Goal: Find specific page/section: Find specific page/section

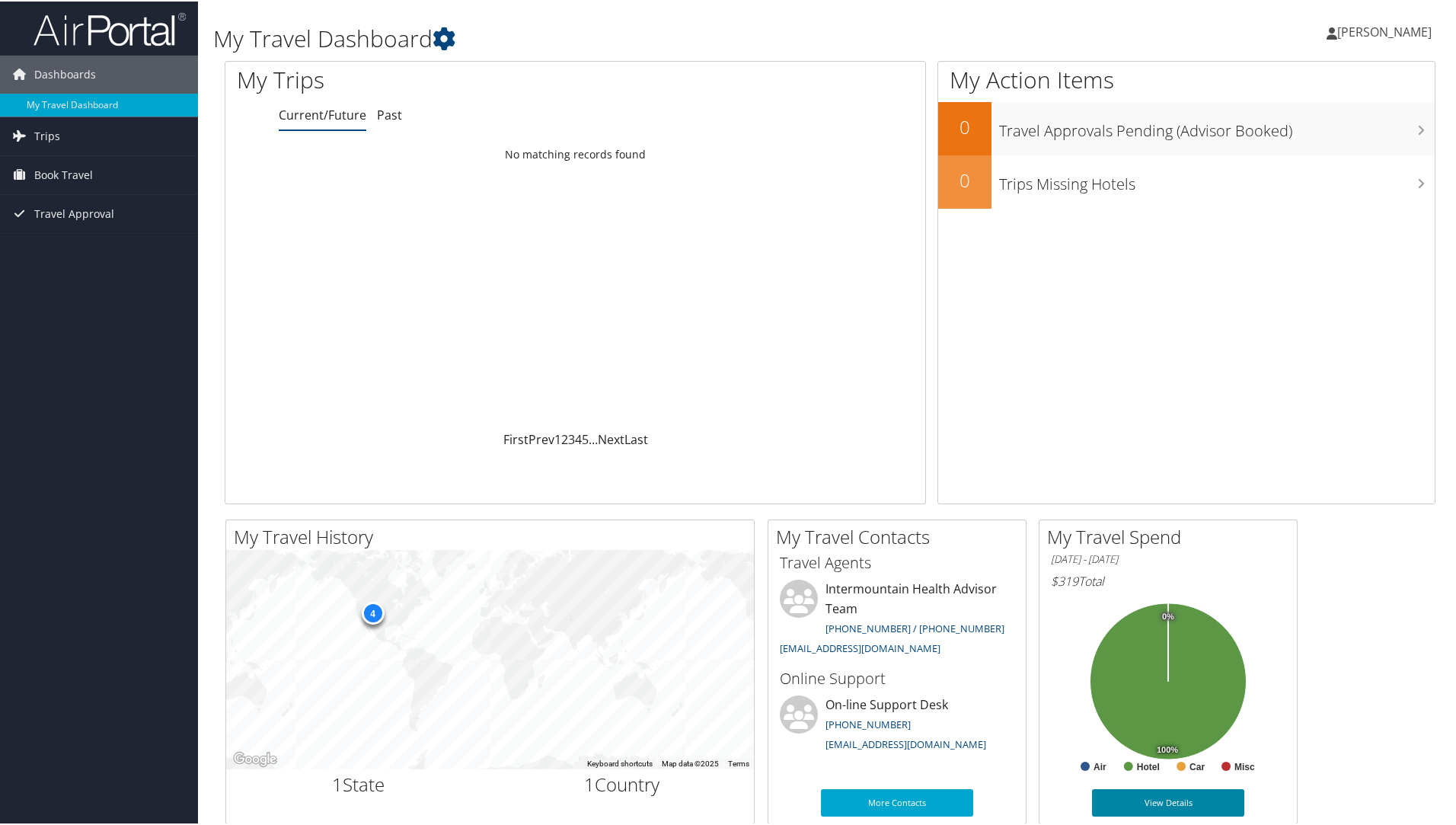
click at [1147, 811] on link "View Details" at bounding box center [1168, 802] width 153 height 28
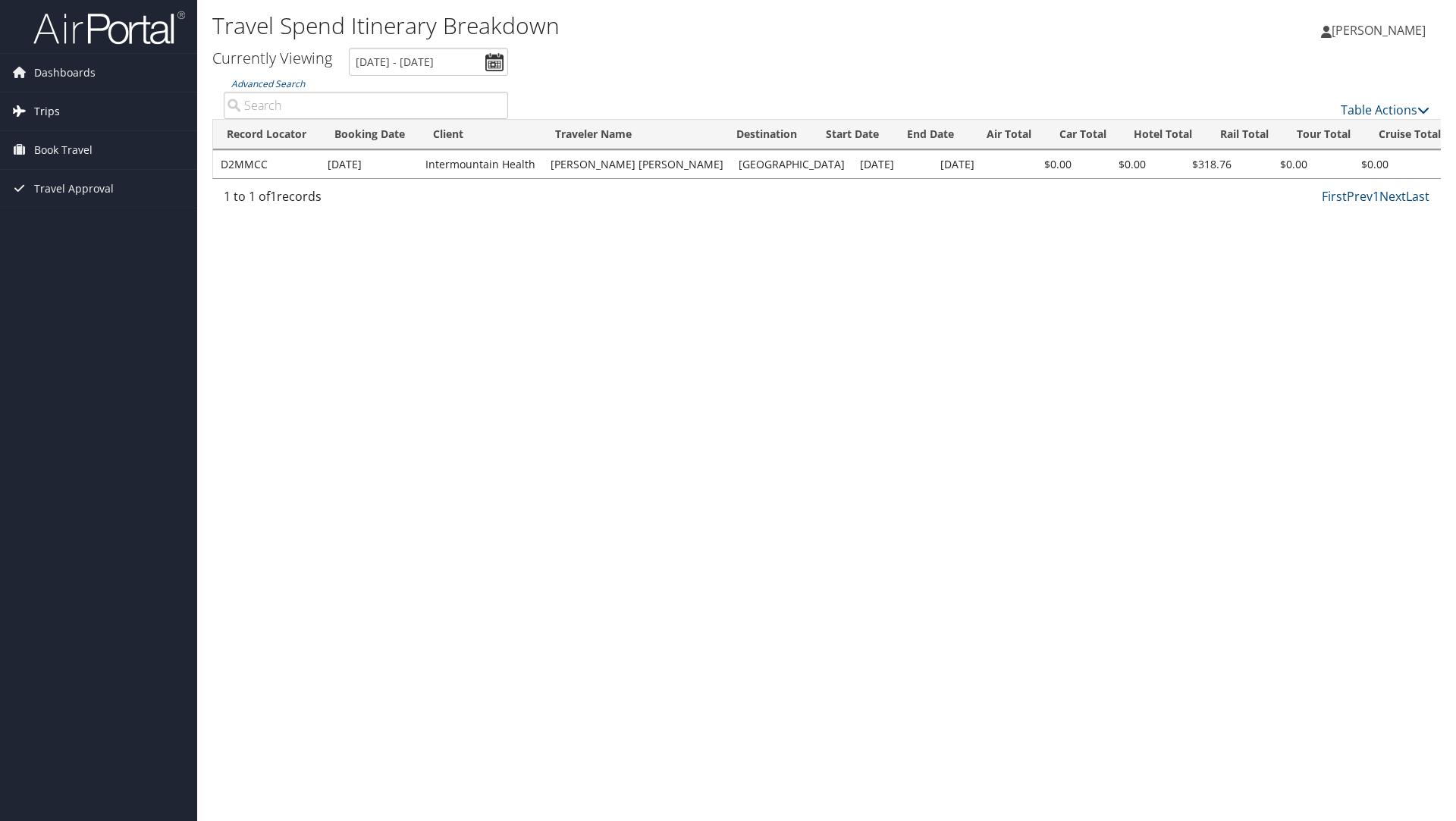
click at [84, 115] on link "Trips" at bounding box center [98, 110] width 197 height 38
click at [93, 148] on link "Current/Future Trips" at bounding box center [98, 142] width 197 height 23
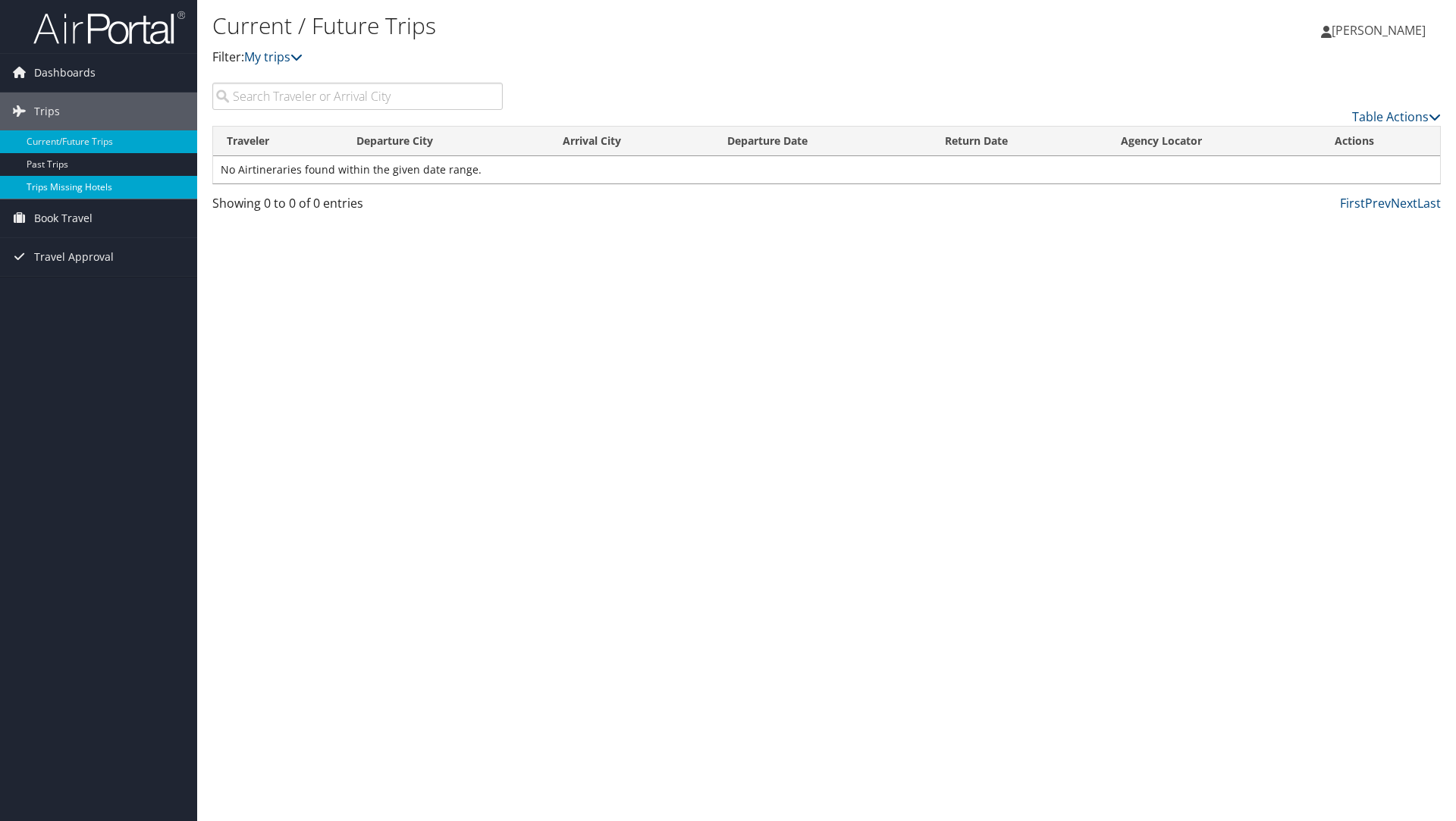
click at [127, 189] on link "Trips Missing Hotels" at bounding box center [98, 187] width 197 height 23
